Goal: Complete application form

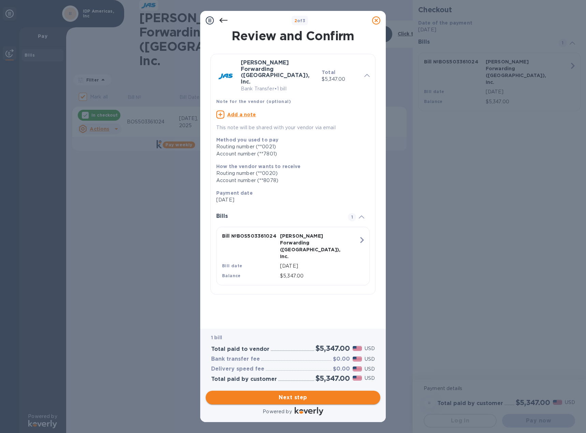
click at [299, 398] on span "Next step" at bounding box center [293, 398] width 164 height 8
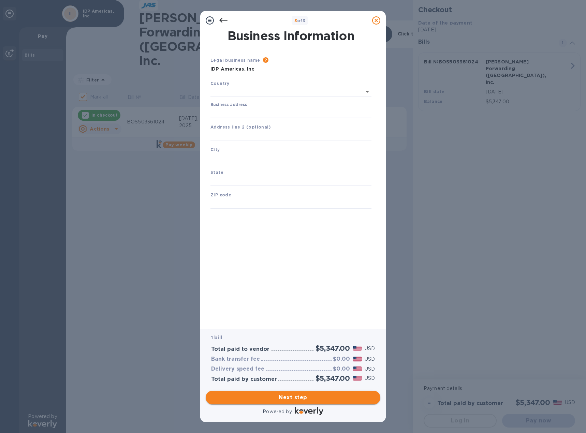
type input "[GEOGRAPHIC_DATA]"
click at [229, 112] on input "Business address" at bounding box center [291, 111] width 161 height 10
type input "[STREET_ADDRESS]"
click at [252, 148] on div "City" at bounding box center [291, 153] width 167 height 23
click at [254, 157] on input "text" at bounding box center [291, 157] width 161 height 10
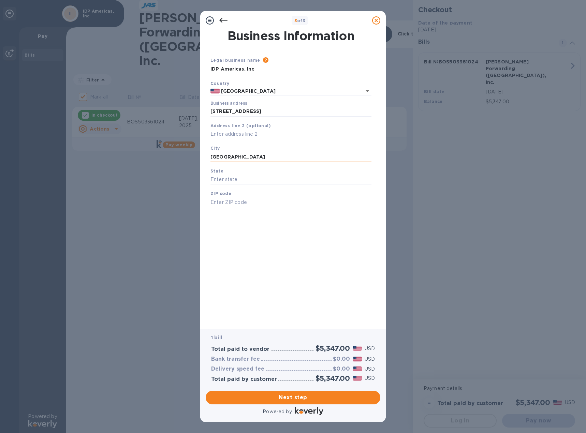
type input "[GEOGRAPHIC_DATA]"
type input "Ri"
click at [248, 203] on input "text" at bounding box center [291, 202] width 161 height 10
type input "02818"
click at [281, 389] on div "Next step" at bounding box center [293, 397] width 180 height 19
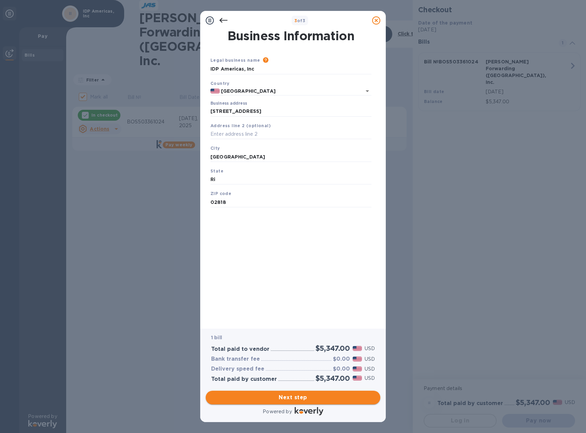
click at [282, 394] on span "Next step" at bounding box center [293, 398] width 164 height 8
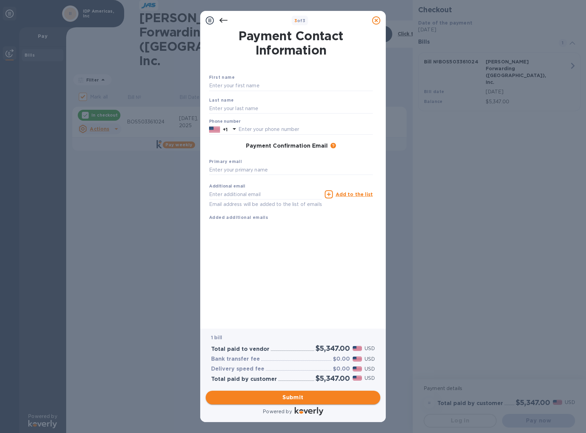
click at [299, 400] on span "Submit" at bounding box center [293, 398] width 164 height 8
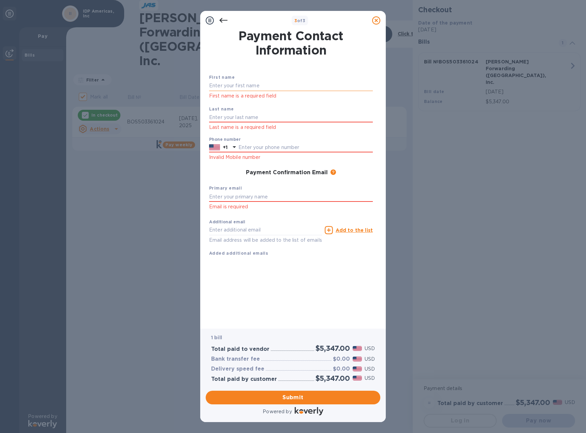
click at [250, 85] on input "text" at bounding box center [291, 86] width 164 height 10
type input "[PERSON_NAME]"
type input "Sonyi"
type input "5083539677"
type input ";"
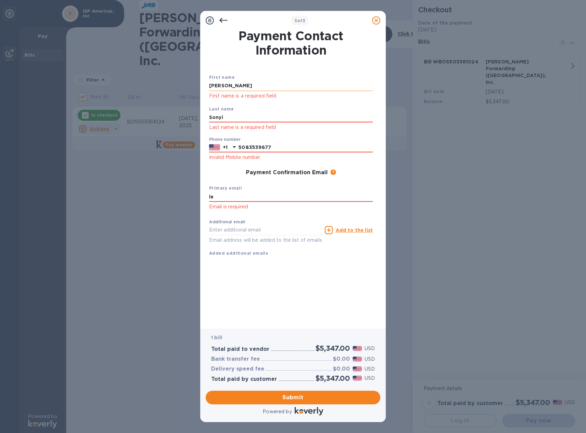
type input "l"
type input "[EMAIL_ADDRESS][DOMAIN_NAME]"
click button "Submit" at bounding box center [0, 0] width 0 height 0
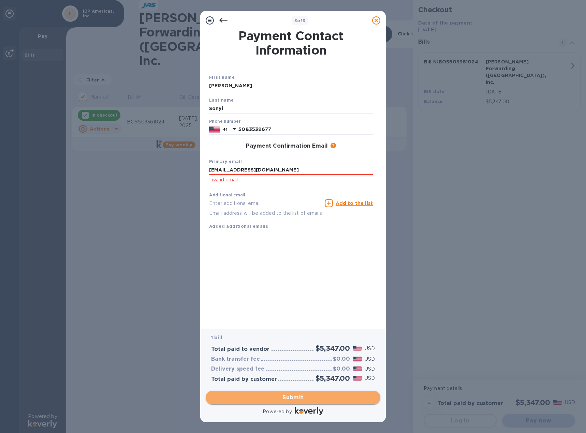
click at [298, 399] on span "Submit" at bounding box center [293, 398] width 164 height 8
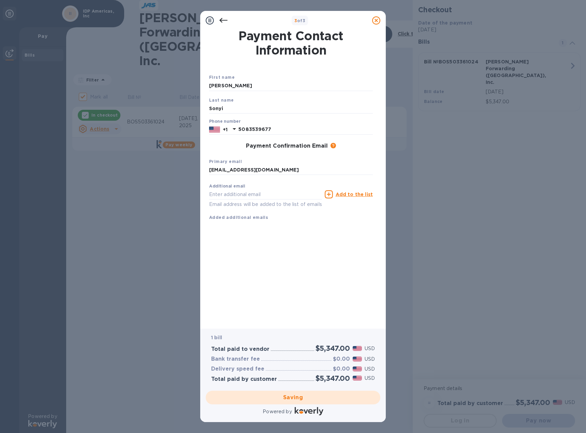
checkbox input "false"
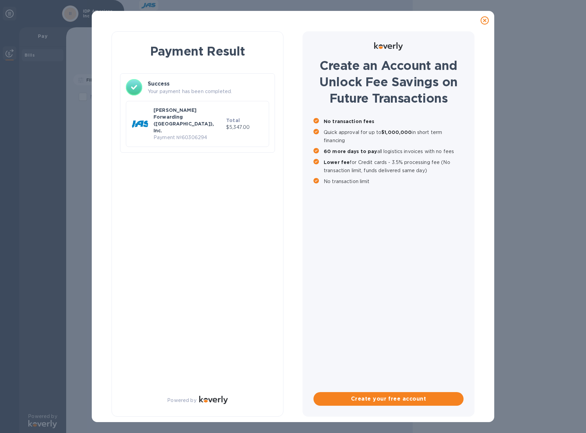
drag, startPoint x: 480, startPoint y: 20, endPoint x: 483, endPoint y: 18, distance: 3.7
click at [481, 19] on div at bounding box center [485, 21] width 14 height 14
